Goal: Task Accomplishment & Management: Complete application form

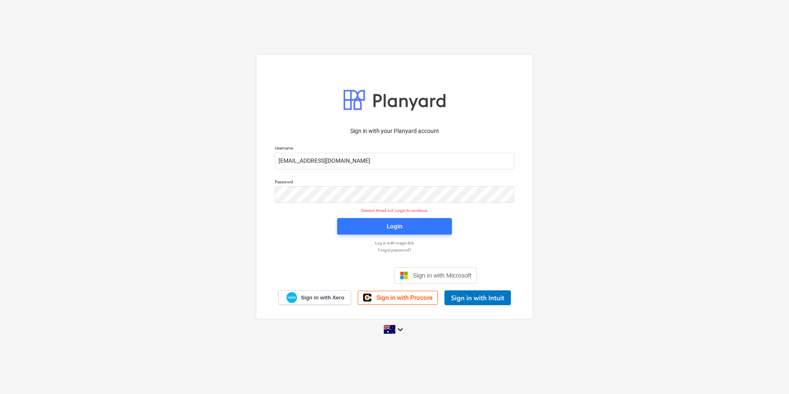
click at [641, 163] on div "Sign in with your Planyard account Username [EMAIL_ADDRESS][DOMAIN_NAME] Passwo…" at bounding box center [394, 196] width 789 height 298
click at [401, 227] on div "Login" at bounding box center [395, 226] width 16 height 11
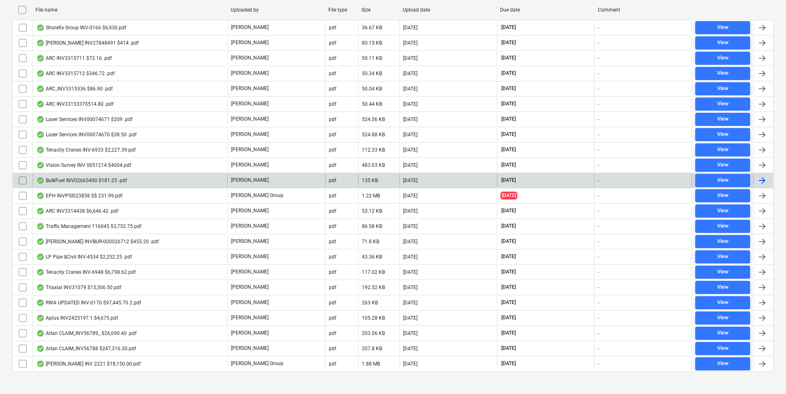
scroll to position [189, 0]
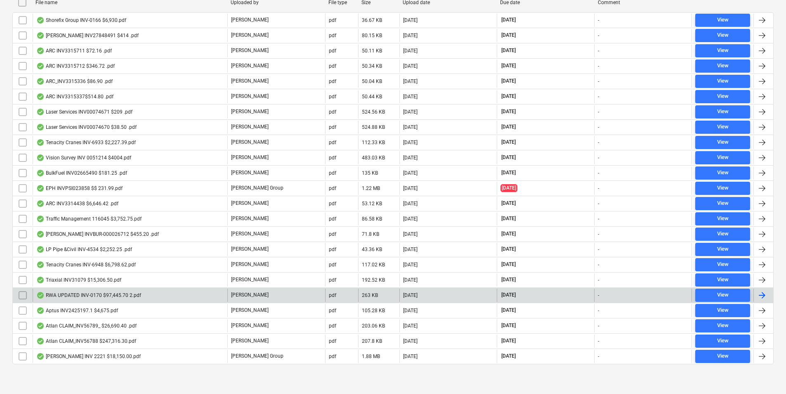
click at [89, 294] on div "RWA UPDATED INV-0170 $97,445.70 2.pdf" at bounding box center [88, 295] width 105 height 7
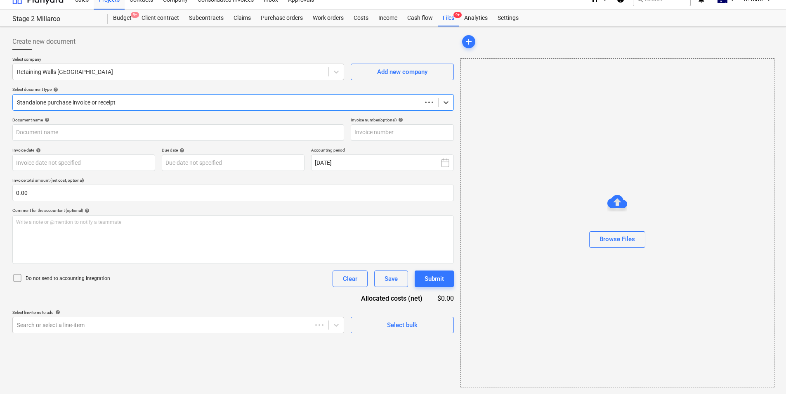
scroll to position [11, 0]
type input "INV-0170"
type input "[DATE]"
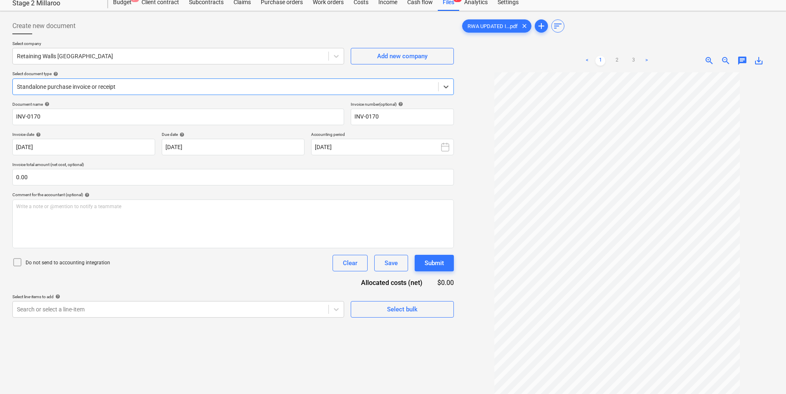
scroll to position [41, 0]
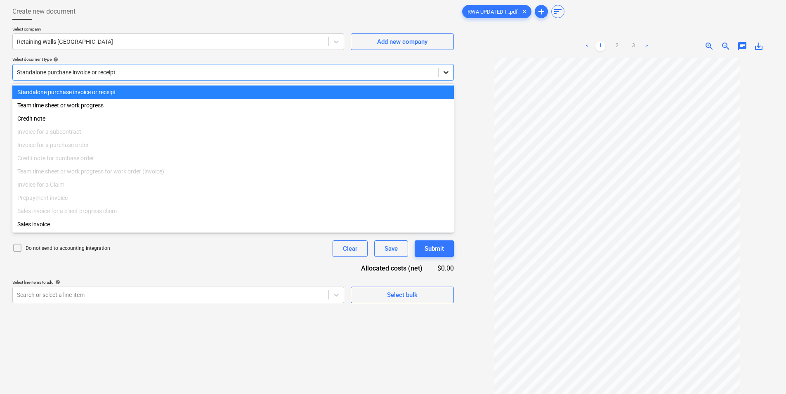
click at [447, 73] on icon at bounding box center [446, 72] width 8 height 8
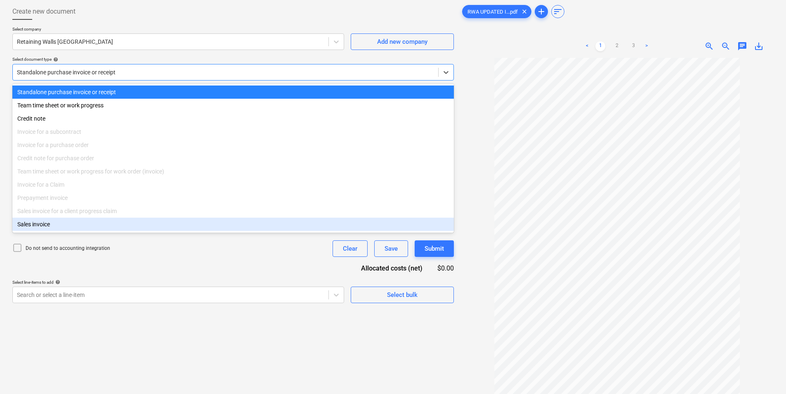
click at [264, 345] on div "Create new document Select company Retaining Walls [GEOGRAPHIC_DATA] Add new co…" at bounding box center [233, 216] width 448 height 432
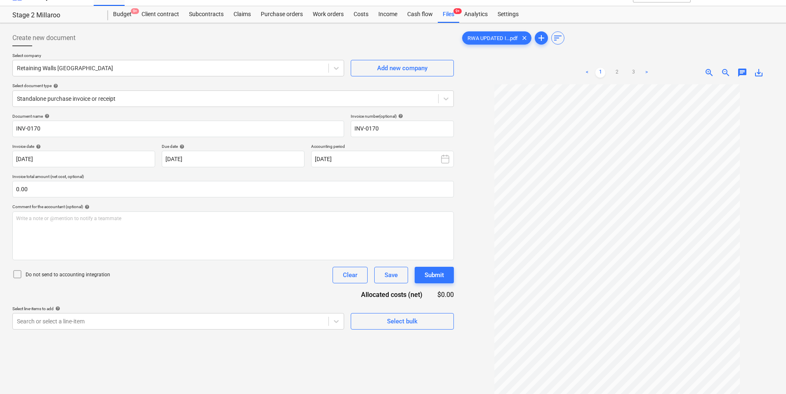
scroll to position [0, 0]
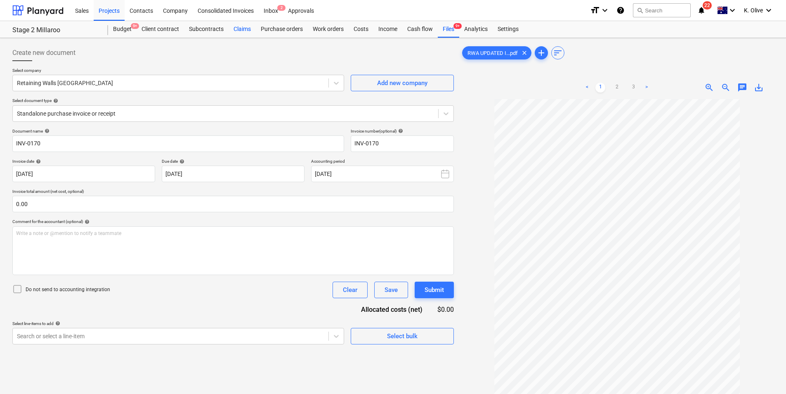
click at [241, 29] on div "Claims" at bounding box center [242, 29] width 27 height 17
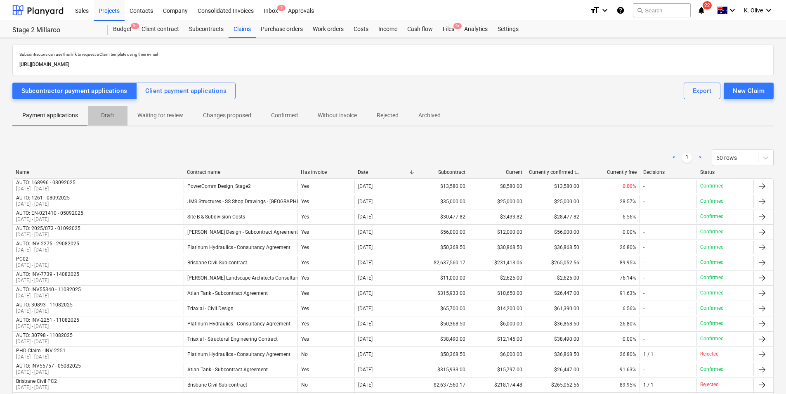
click at [110, 112] on p "Draft" at bounding box center [108, 115] width 20 height 9
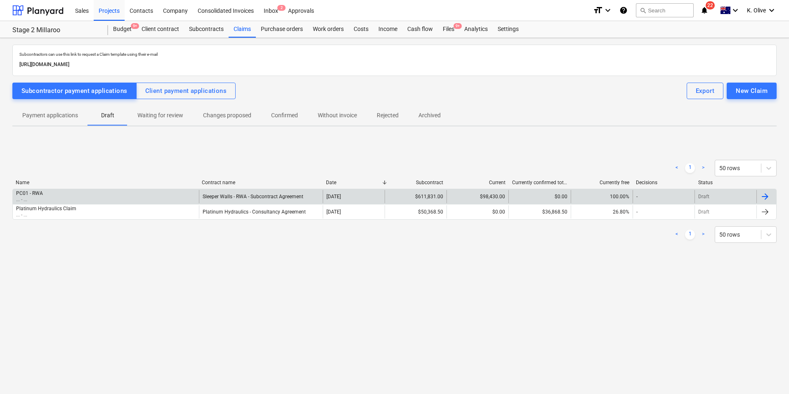
click at [124, 192] on div "PC01 - RWA ... - ..." at bounding box center [106, 196] width 186 height 13
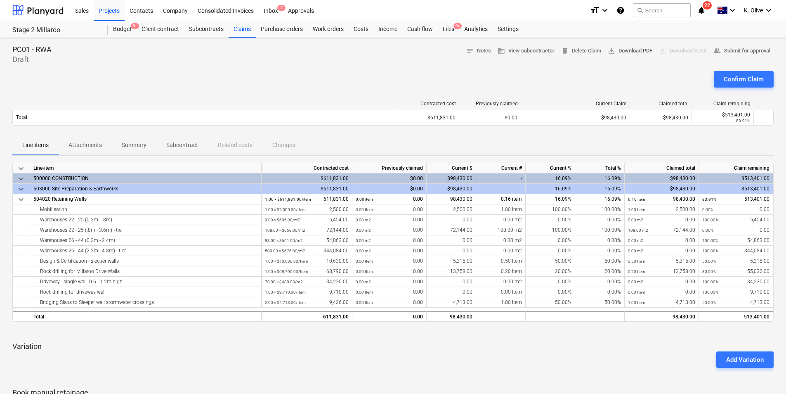
click at [621, 55] on span "save_alt Download PDF" at bounding box center [630, 50] width 45 height 9
click at [446, 30] on div "Files 9+" at bounding box center [448, 29] width 21 height 17
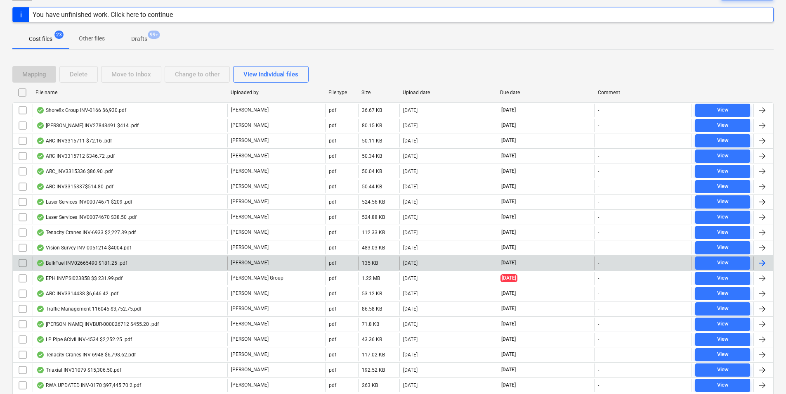
scroll to position [165, 0]
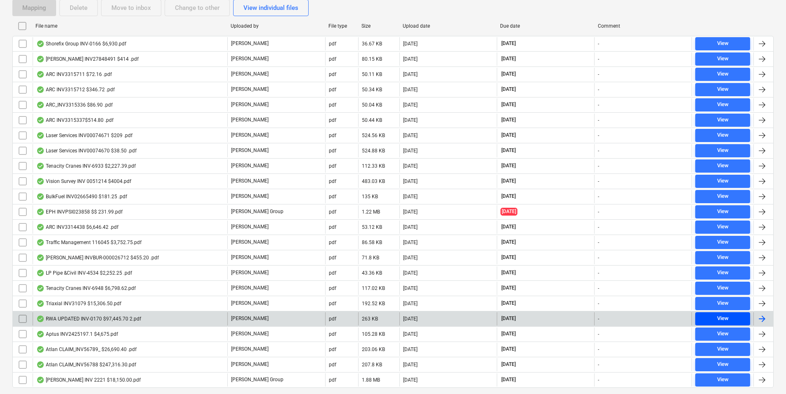
click at [730, 318] on span "View" at bounding box center [723, 318] width 48 height 9
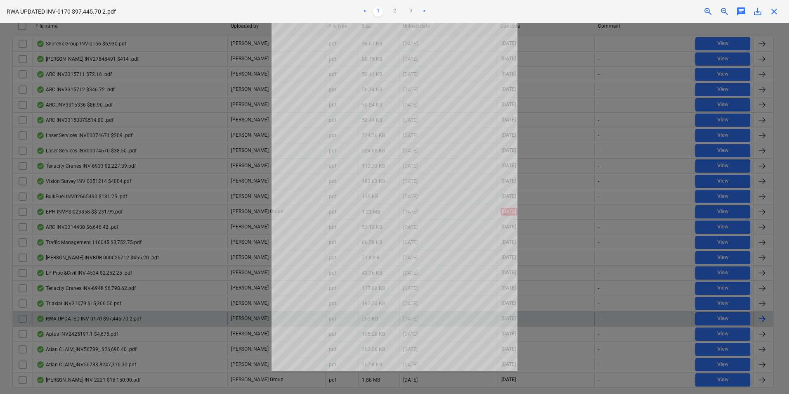
click at [597, 177] on div at bounding box center [394, 208] width 789 height 371
click at [779, 12] on div "close" at bounding box center [774, 12] width 17 height 10
drag, startPoint x: 774, startPoint y: 10, endPoint x: 756, endPoint y: 25, distance: 23.4
click at [774, 10] on span "close" at bounding box center [774, 12] width 10 height 10
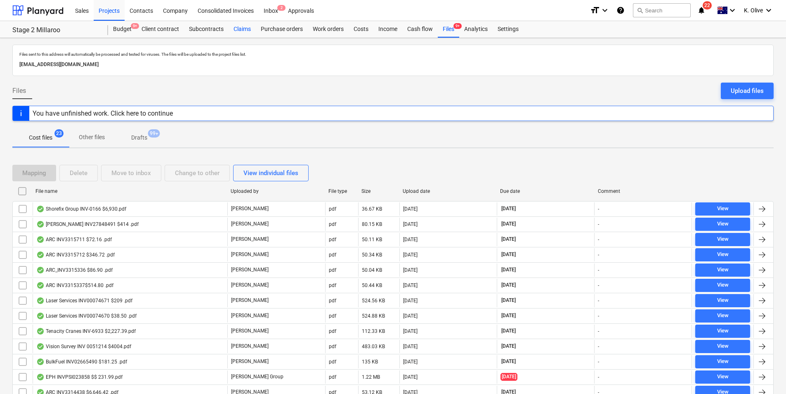
click at [240, 29] on div "Claims" at bounding box center [242, 29] width 27 height 17
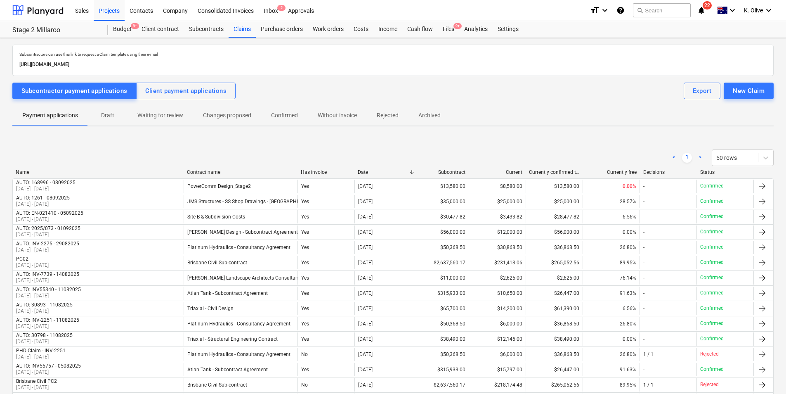
click at [107, 117] on p "Draft" at bounding box center [108, 115] width 20 height 9
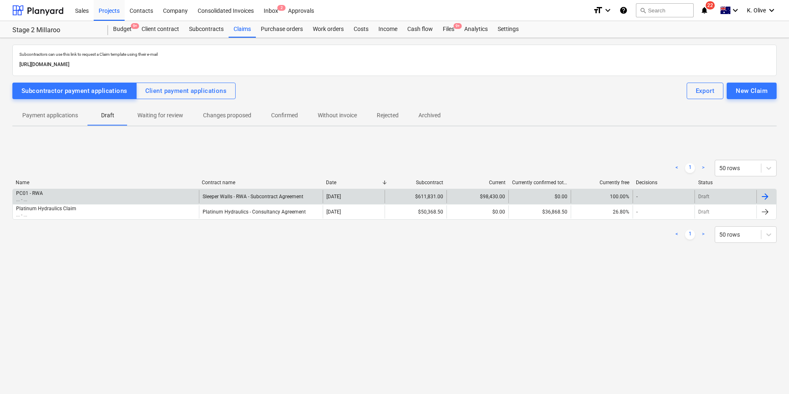
click at [770, 202] on div at bounding box center [766, 196] width 20 height 13
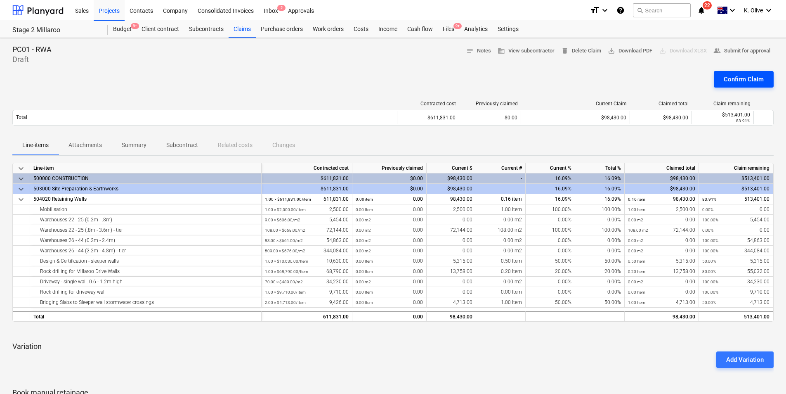
click at [737, 77] on div "Confirm Claim" at bounding box center [744, 79] width 40 height 11
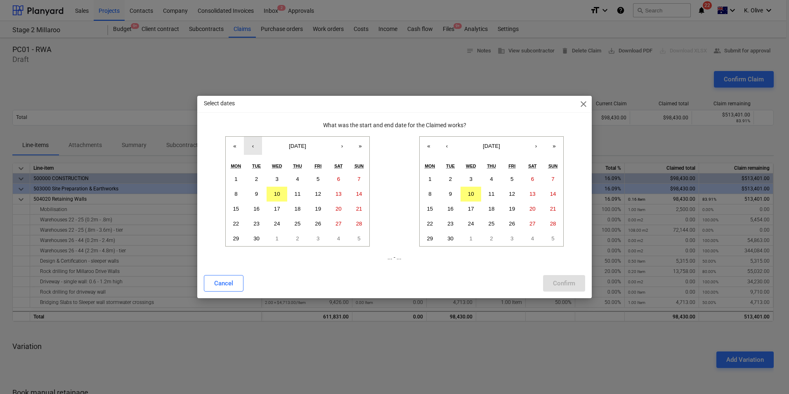
click at [251, 149] on button "‹" at bounding box center [253, 146] width 18 height 18
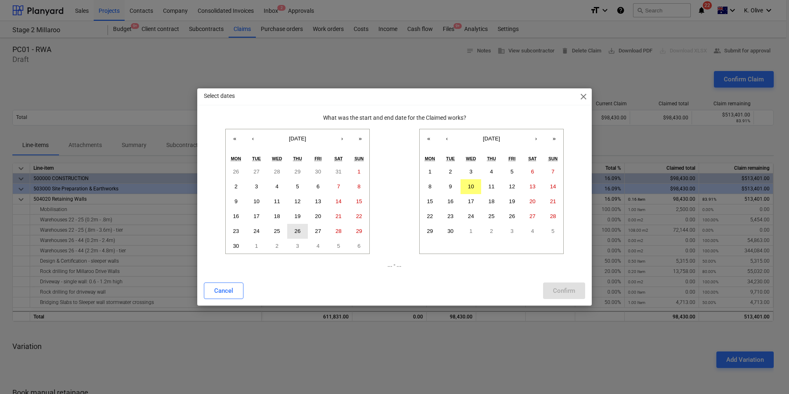
click at [300, 232] on abbr "26" at bounding box center [298, 231] width 6 height 6
click at [340, 137] on button "›" at bounding box center [342, 138] width 18 height 18
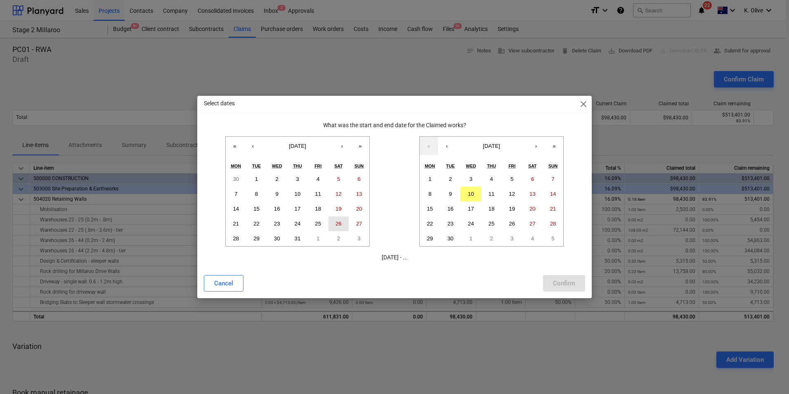
click at [336, 226] on abbr "26" at bounding box center [338, 223] width 6 height 6
click at [448, 147] on button "‹" at bounding box center [447, 146] width 18 height 18
click at [432, 237] on abbr "25" at bounding box center [430, 238] width 6 height 6
click at [565, 287] on div "Confirm" at bounding box center [564, 283] width 22 height 11
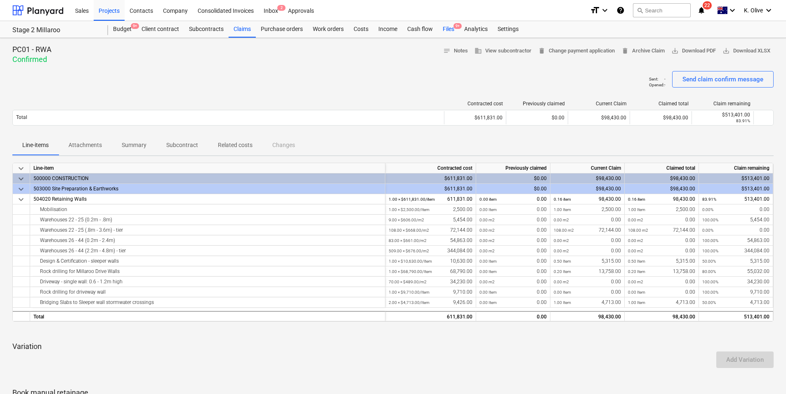
click at [449, 30] on div "Files 9+" at bounding box center [448, 29] width 21 height 17
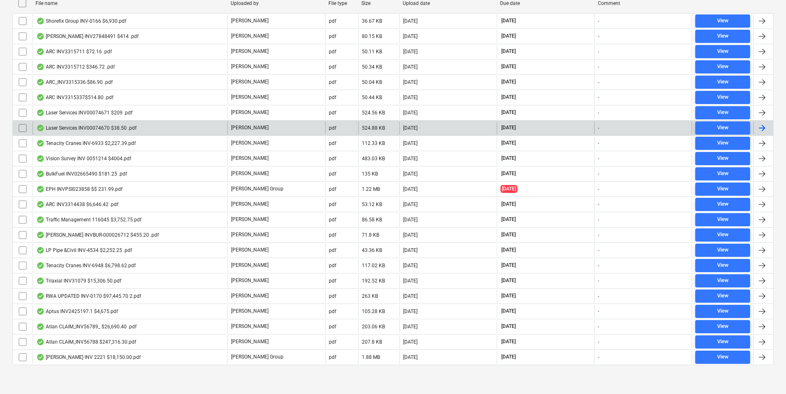
scroll to position [189, 0]
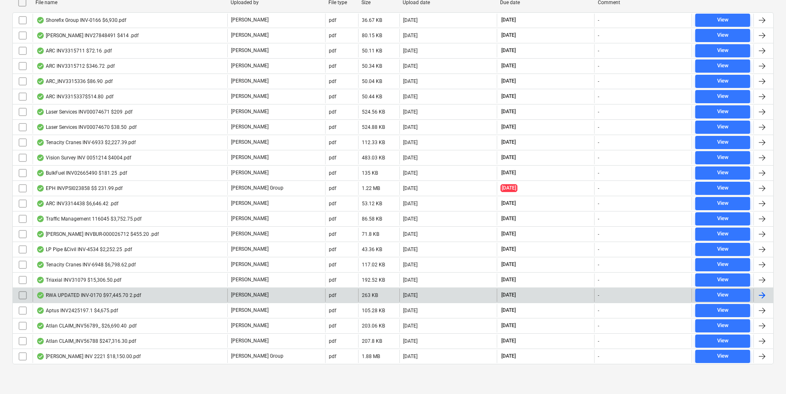
click at [100, 297] on div "RWA UPDATED INV-0170 $97,445.70 2.pdf" at bounding box center [88, 295] width 105 height 7
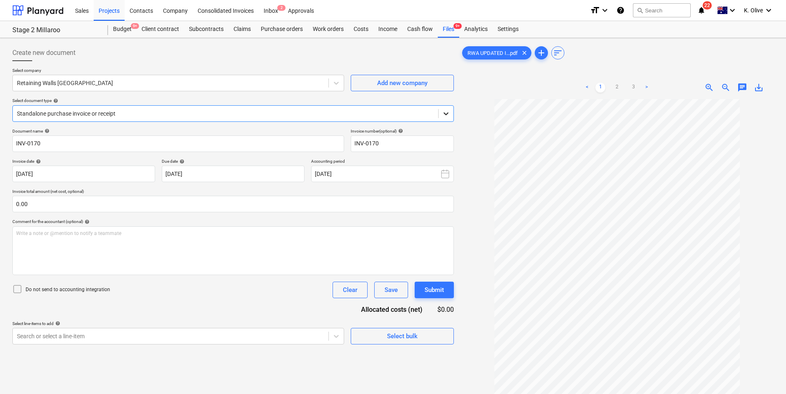
click at [446, 111] on icon at bounding box center [446, 113] width 8 height 8
click at [249, 294] on div "Do not send to accounting integration Clear Save Submit" at bounding box center [232, 289] width 441 height 17
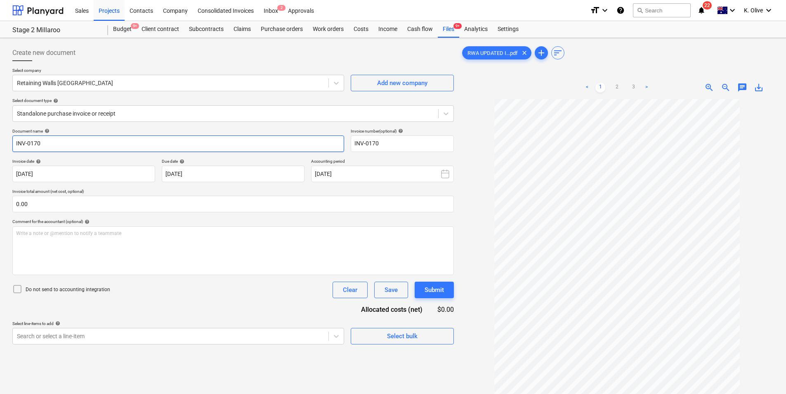
click at [268, 145] on input "INV-0170" at bounding box center [178, 143] width 332 height 17
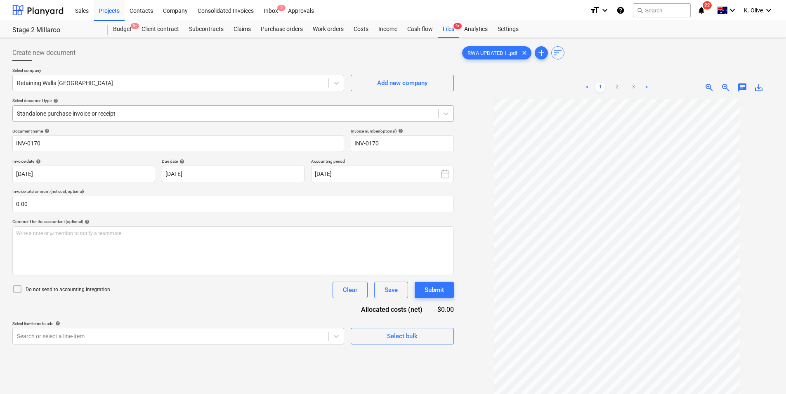
click at [172, 110] on div at bounding box center [225, 113] width 417 height 8
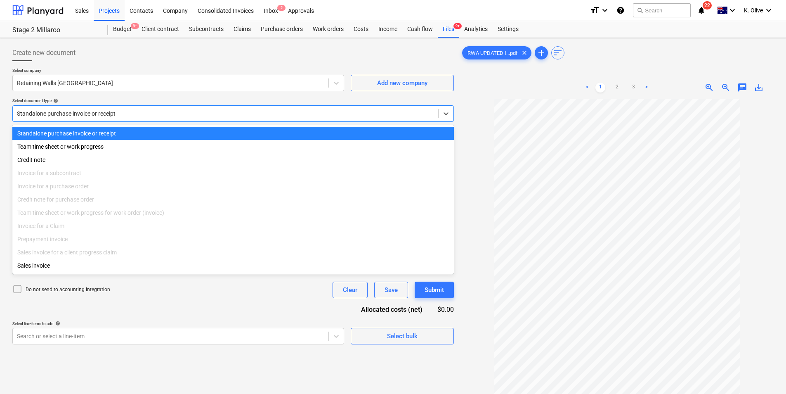
click at [172, 110] on div at bounding box center [225, 113] width 417 height 8
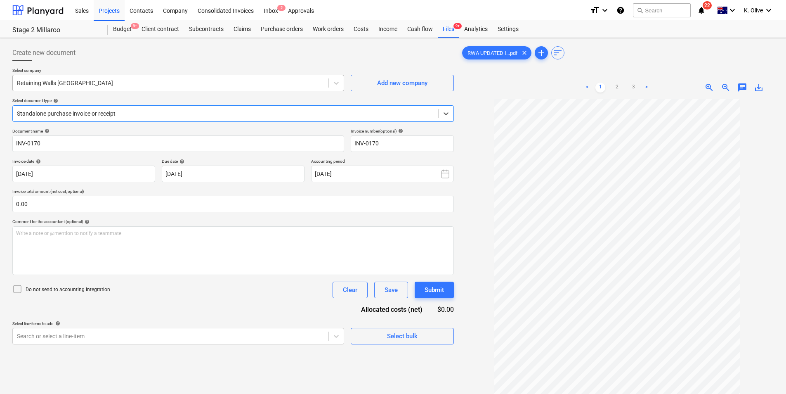
click at [144, 80] on div at bounding box center [170, 83] width 307 height 8
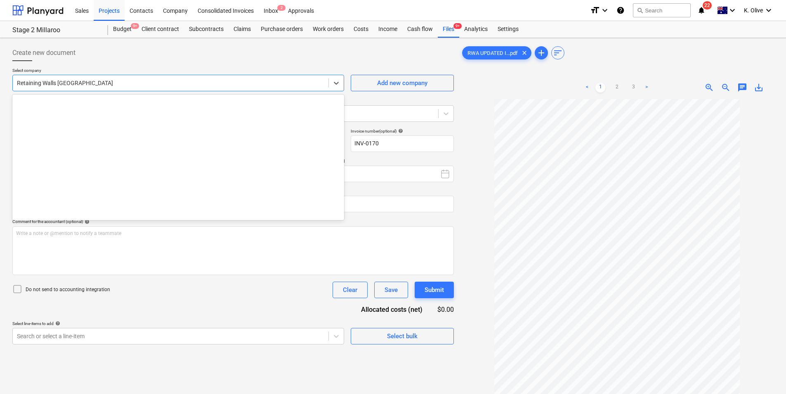
scroll to position [10037, 0]
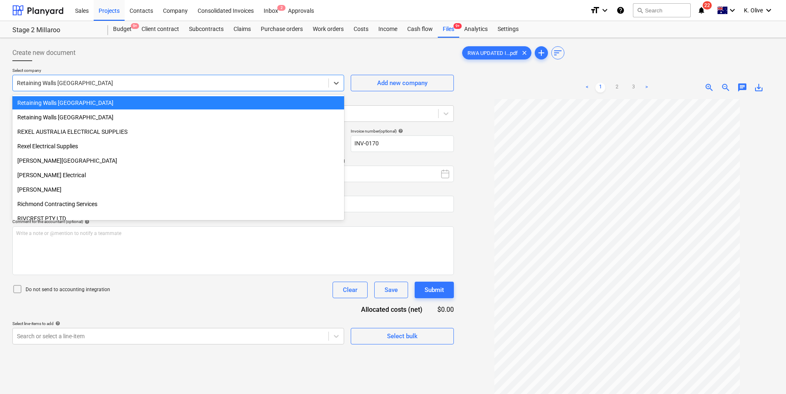
click at [144, 80] on div at bounding box center [170, 83] width 307 height 8
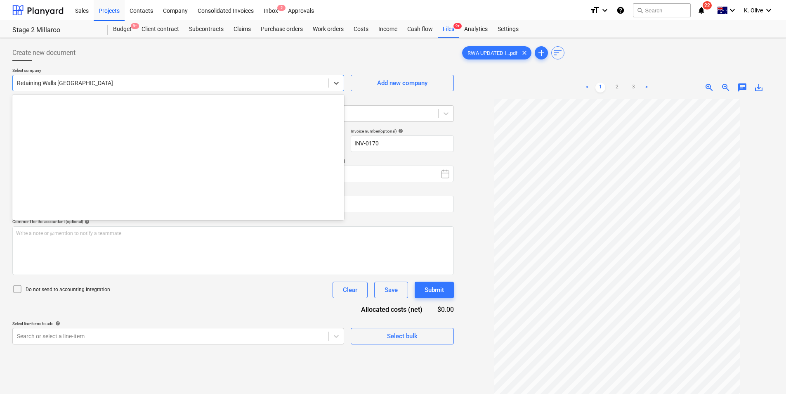
click at [144, 80] on div at bounding box center [170, 83] width 307 height 8
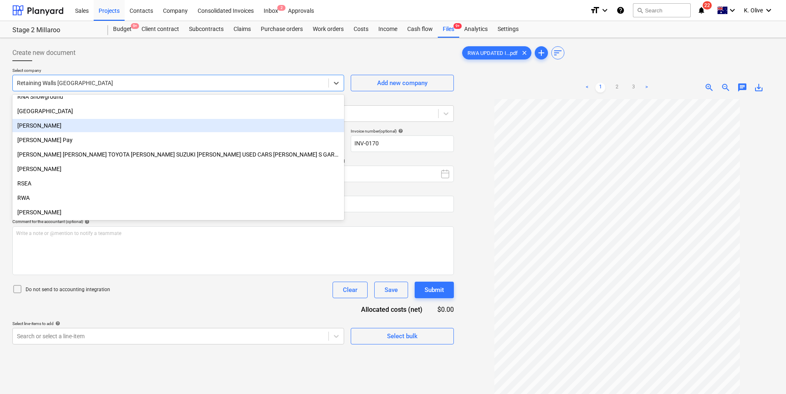
scroll to position [10202, 0]
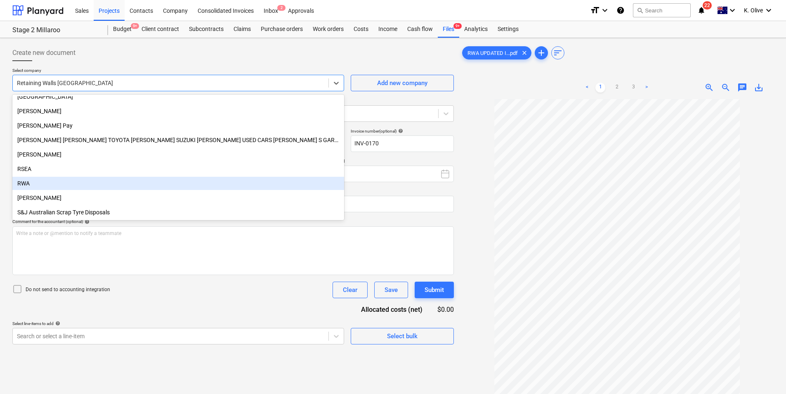
click at [105, 182] on div "RWA" at bounding box center [178, 183] width 332 height 13
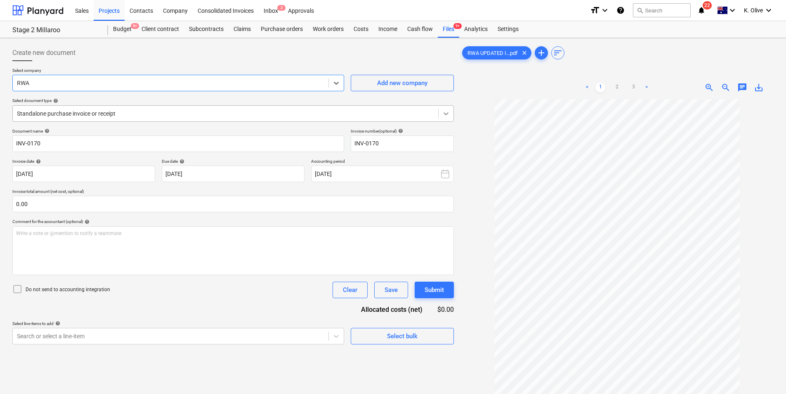
click at [445, 115] on icon at bounding box center [446, 113] width 8 height 8
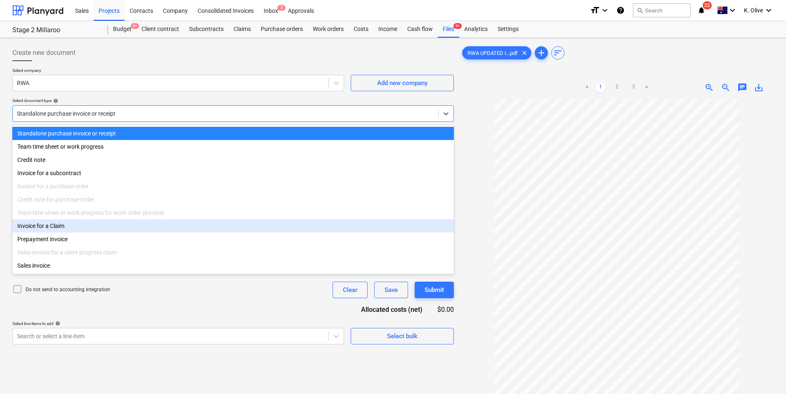
click at [61, 232] on div "Invoice for a Claim" at bounding box center [232, 225] width 441 height 13
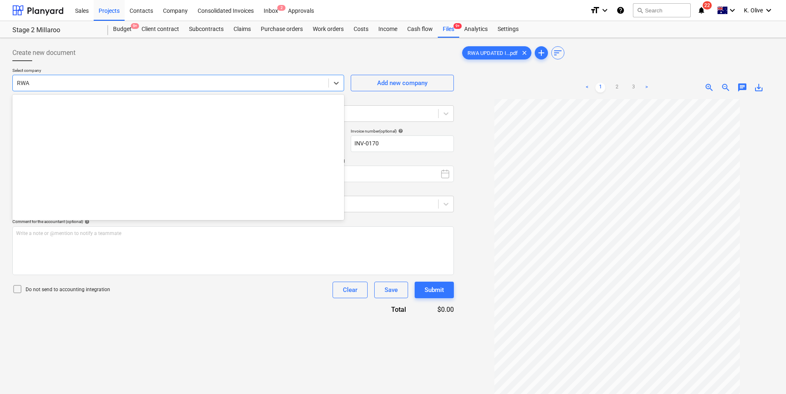
click at [141, 83] on div at bounding box center [170, 83] width 307 height 8
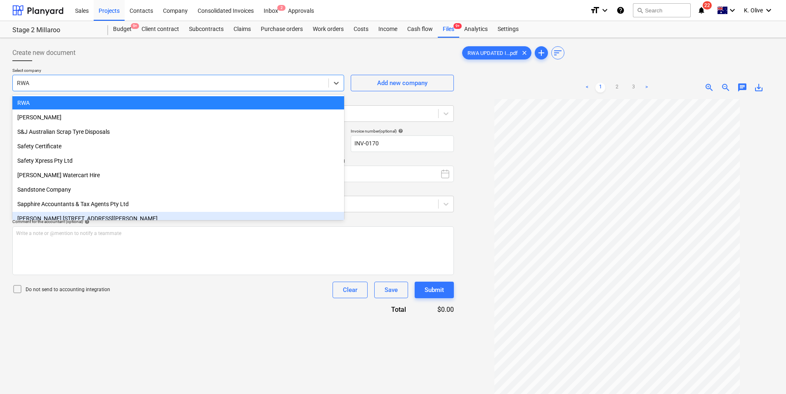
click at [470, 232] on div at bounding box center [616, 284] width 313 height 371
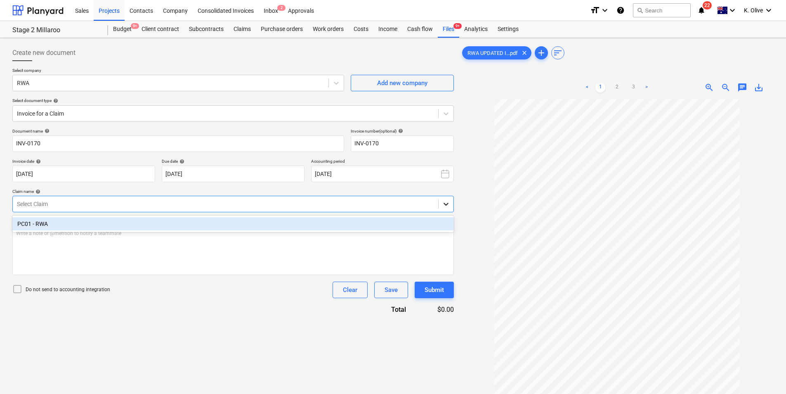
click at [442, 207] on icon at bounding box center [446, 204] width 8 height 8
click at [137, 221] on div "PC01 - RWA" at bounding box center [232, 223] width 441 height 13
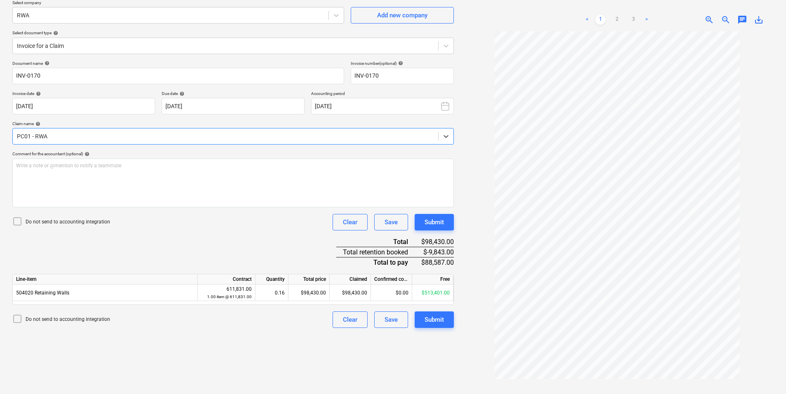
scroll to position [83, 0]
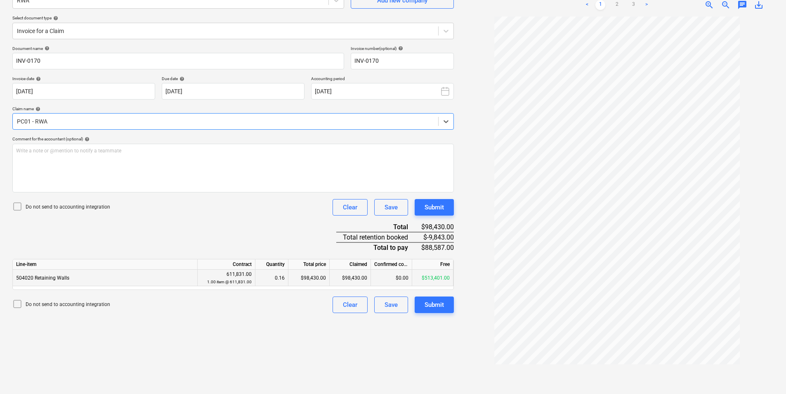
click at [55, 274] on div "504020 Retaining Walls" at bounding box center [105, 277] width 185 height 17
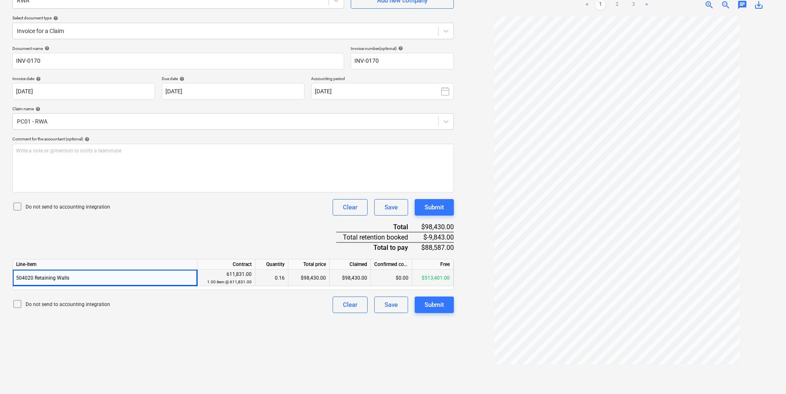
click at [382, 278] on div "$0.00" at bounding box center [391, 277] width 41 height 17
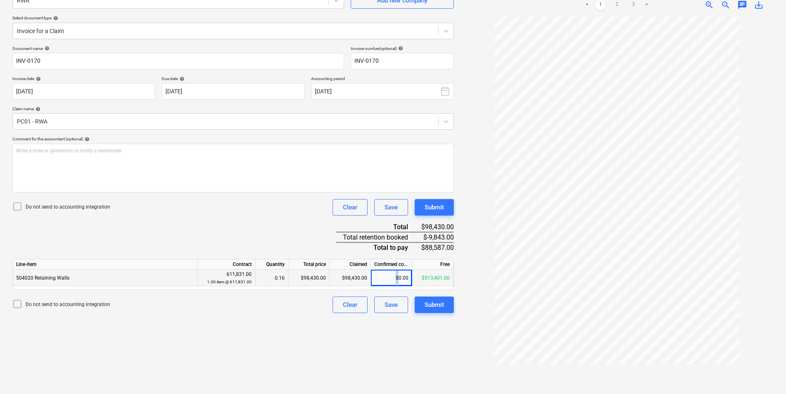
click at [382, 278] on div "$0.00" at bounding box center [391, 277] width 41 height 17
click at [263, 321] on div "Create new document Select company RWA Add new company Select document type hel…" at bounding box center [233, 175] width 448 height 432
click at [283, 238] on div "Document name help INV-0170 Invoice number (optional) help INV-0170 Invoice dat…" at bounding box center [232, 179] width 441 height 267
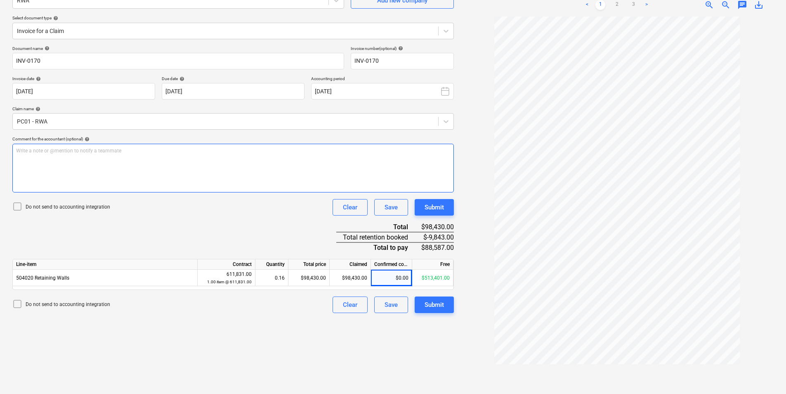
click at [240, 165] on div "Write a note or @mention to notify a teammate [PERSON_NAME]" at bounding box center [232, 168] width 441 height 49
drag, startPoint x: 149, startPoint y: 159, endPoint x: 117, endPoint y: 159, distance: 32.2
click at [111, 153] on div "Progress Claim 1 all approved and ok to be sent" at bounding box center [232, 168] width 441 height 49
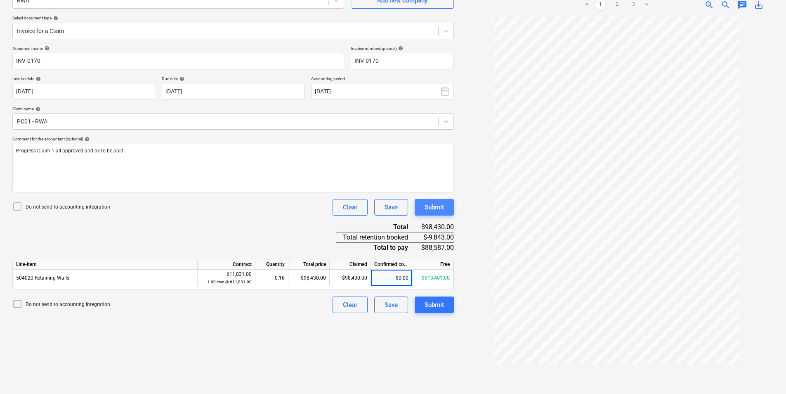
click at [441, 205] on div "Submit" at bounding box center [434, 207] width 19 height 11
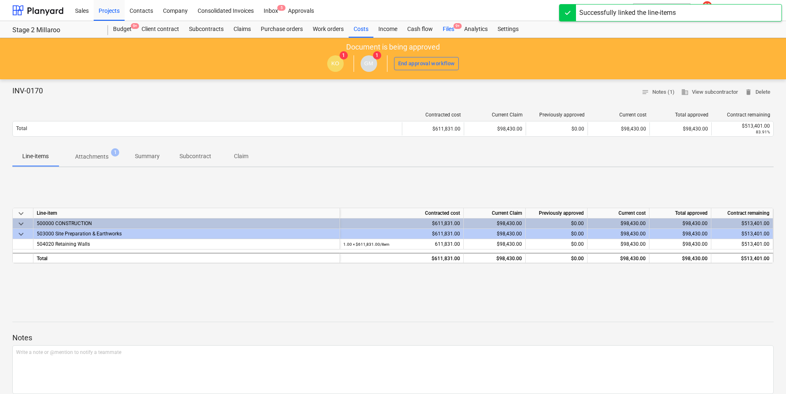
click at [448, 28] on div "Files 9+" at bounding box center [448, 29] width 21 height 17
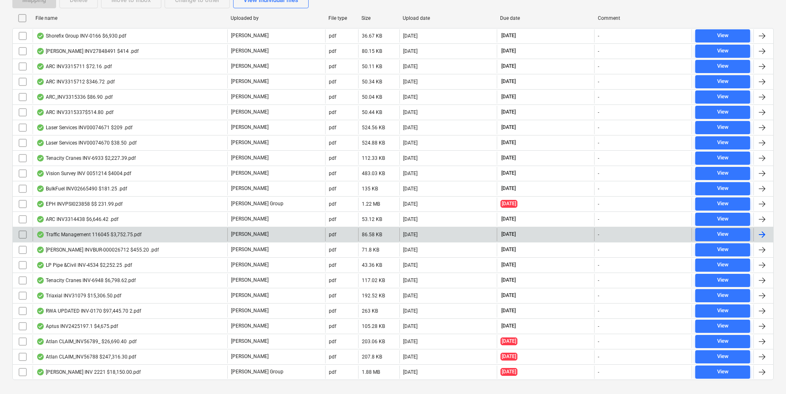
scroll to position [173, 0]
